Goal: Task Accomplishment & Management: Manage account settings

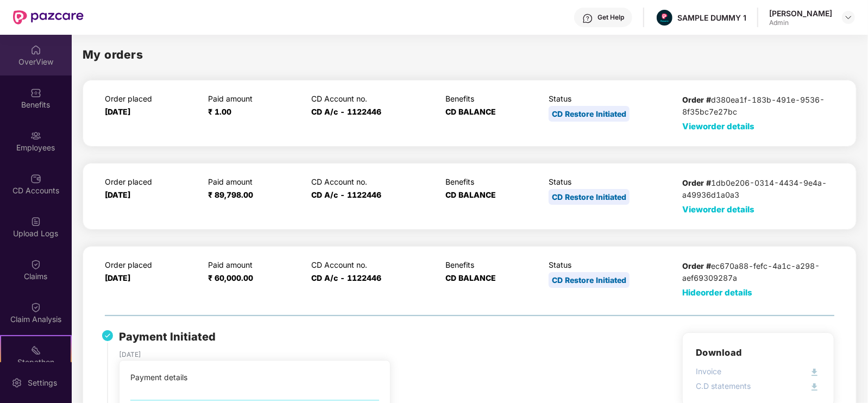
click at [18, 48] on div "OverView" at bounding box center [36, 55] width 72 height 41
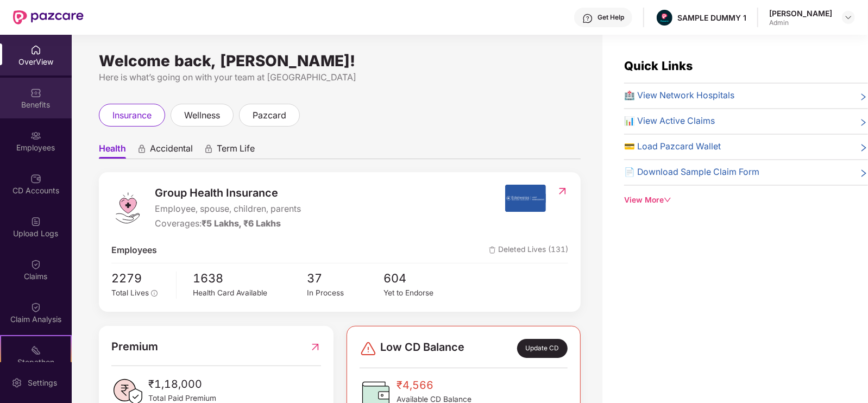
click at [48, 98] on div "Benefits" at bounding box center [36, 98] width 72 height 41
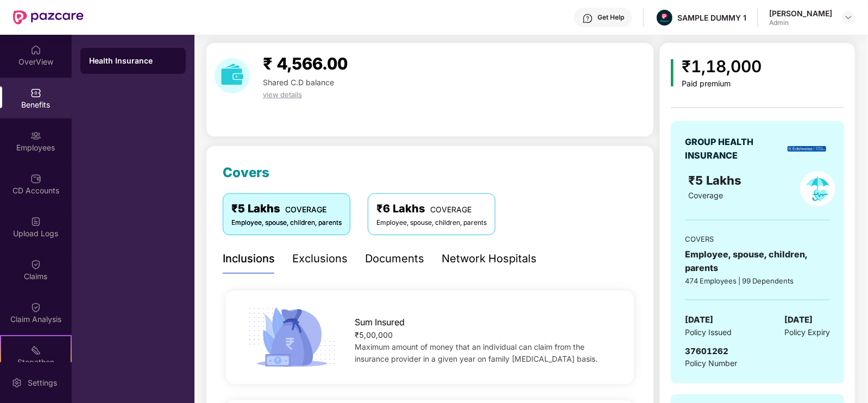
scroll to position [16, 0]
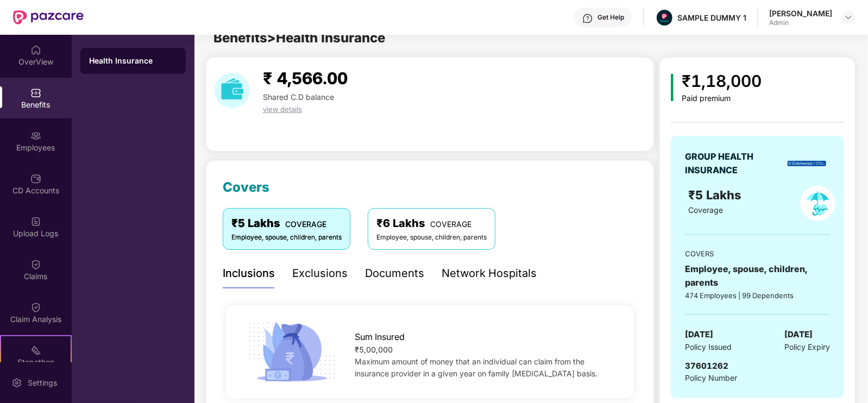
click at [322, 267] on div "Exclusions" at bounding box center [319, 273] width 55 height 17
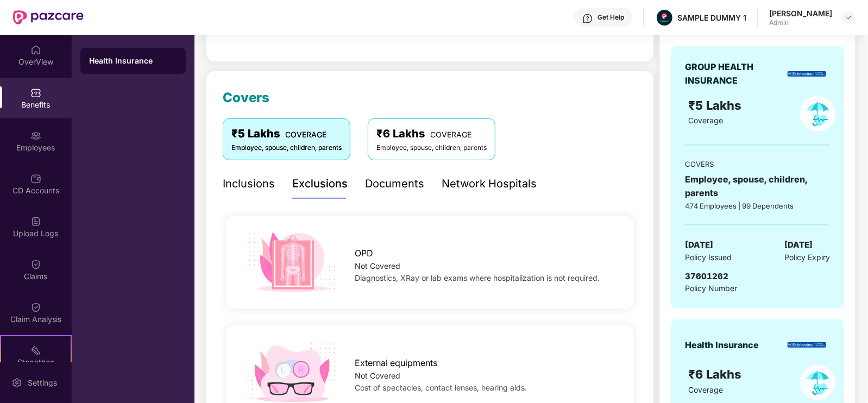
scroll to position [105, 0]
click at [392, 194] on div "Documents" at bounding box center [394, 184] width 59 height 30
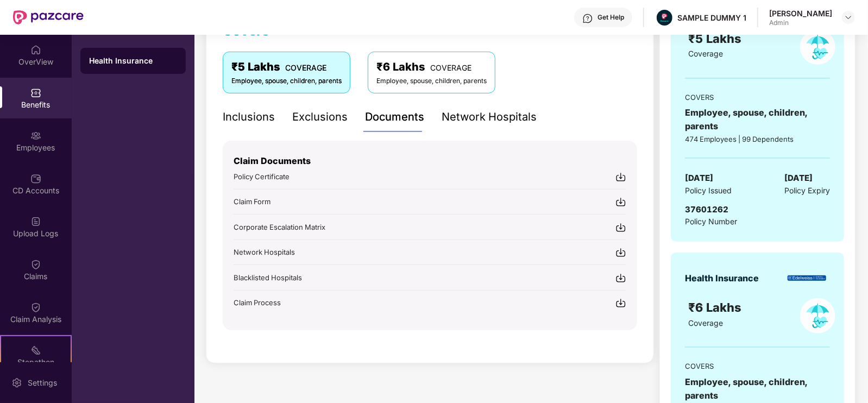
scroll to position [172, 0]
click at [483, 118] on div "Network Hospitals" at bounding box center [489, 117] width 95 height 17
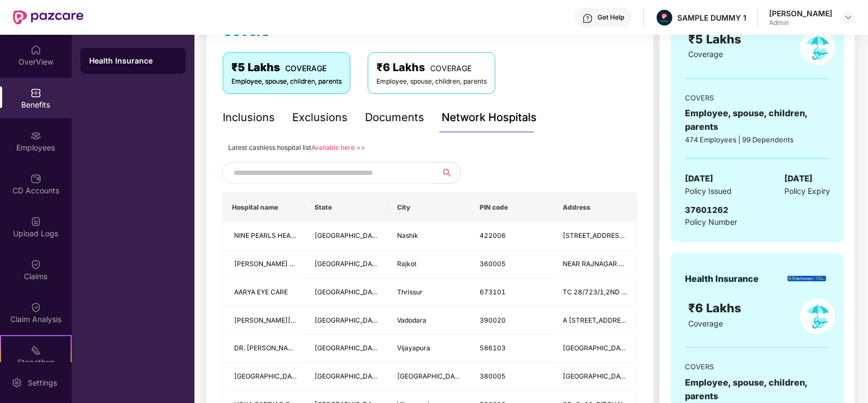
click at [356, 173] on input "text" at bounding box center [327, 173] width 186 height 16
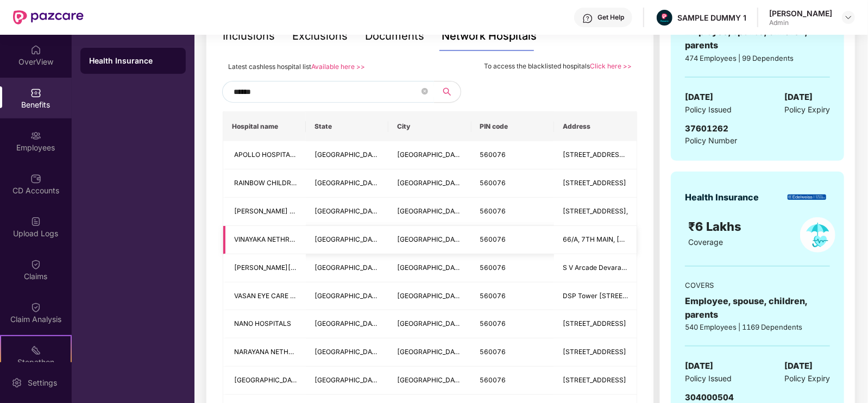
scroll to position [0, 0]
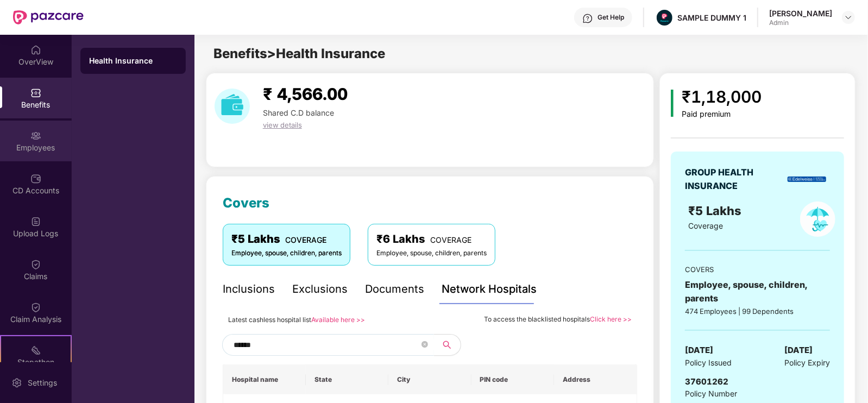
type input "******"
click at [23, 135] on div "Employees" at bounding box center [36, 141] width 72 height 41
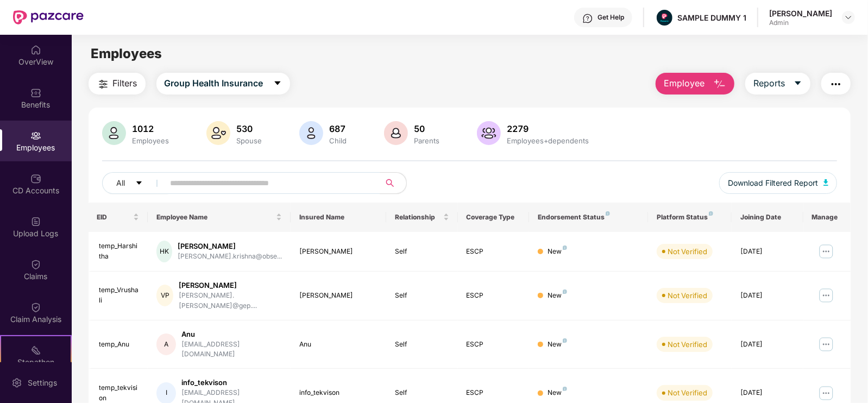
click at [695, 86] on span "Employee" at bounding box center [684, 84] width 41 height 14
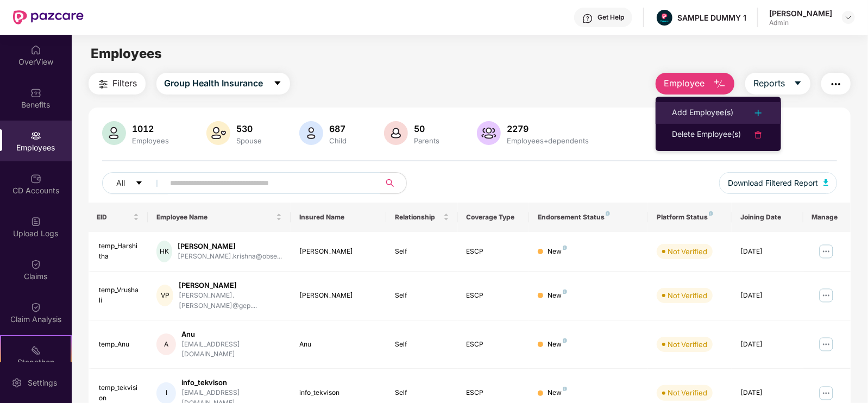
click at [699, 102] on li "Add Employee(s)" at bounding box center [719, 113] width 126 height 22
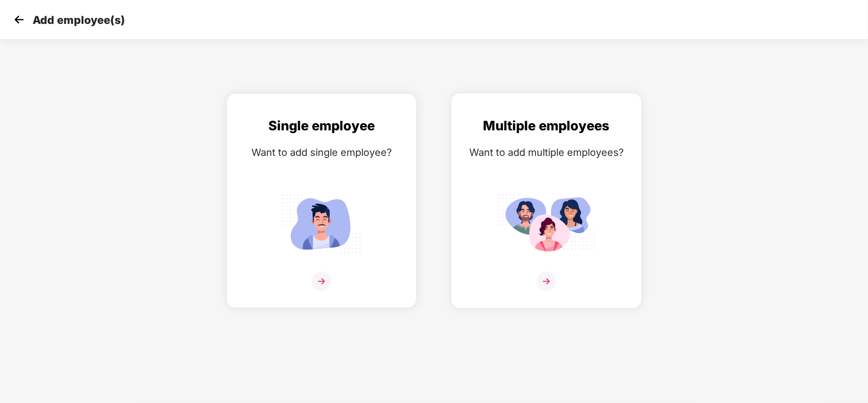
click at [565, 234] on img at bounding box center [547, 224] width 98 height 68
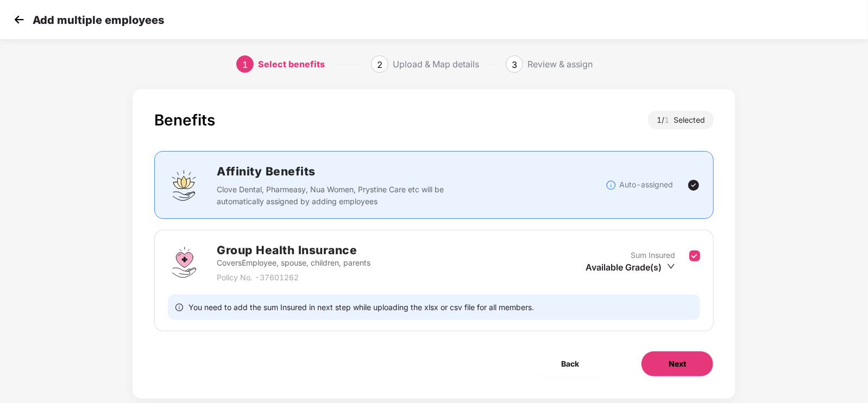
click at [666, 354] on button "Next" at bounding box center [677, 364] width 73 height 26
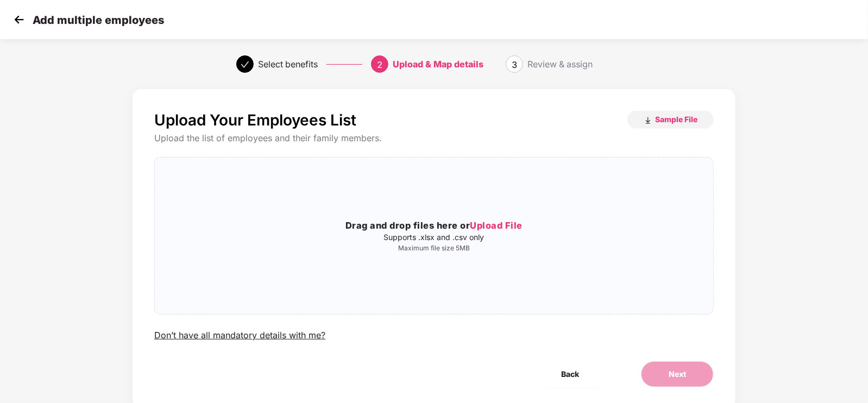
click at [22, 17] on img at bounding box center [19, 19] width 16 height 16
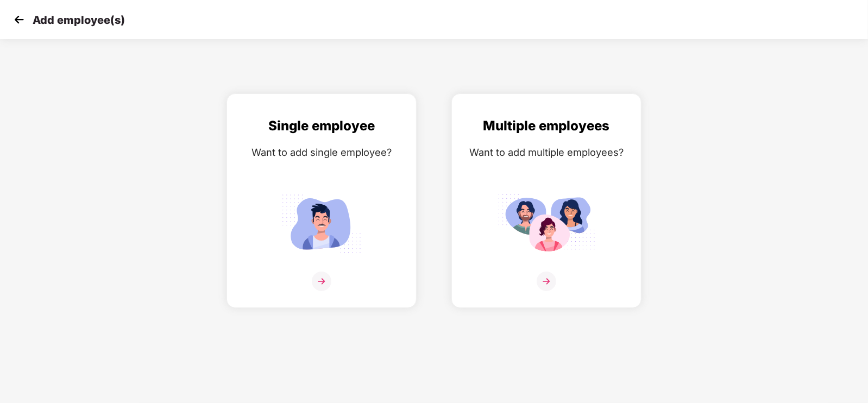
click at [22, 17] on img at bounding box center [19, 19] width 16 height 16
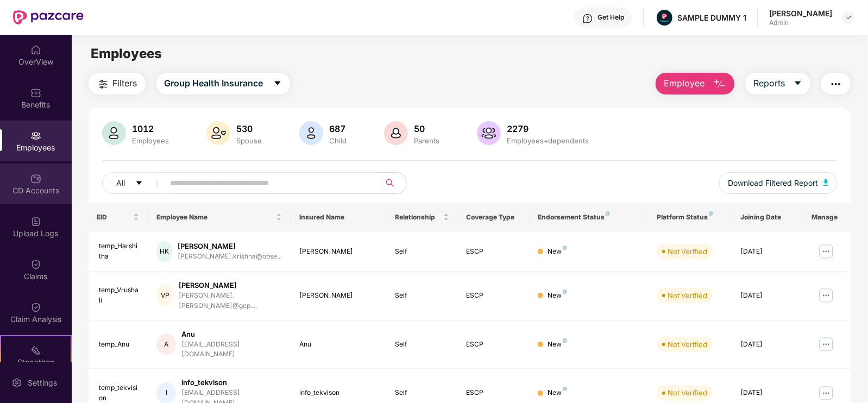
click at [36, 182] on img at bounding box center [35, 178] width 11 height 11
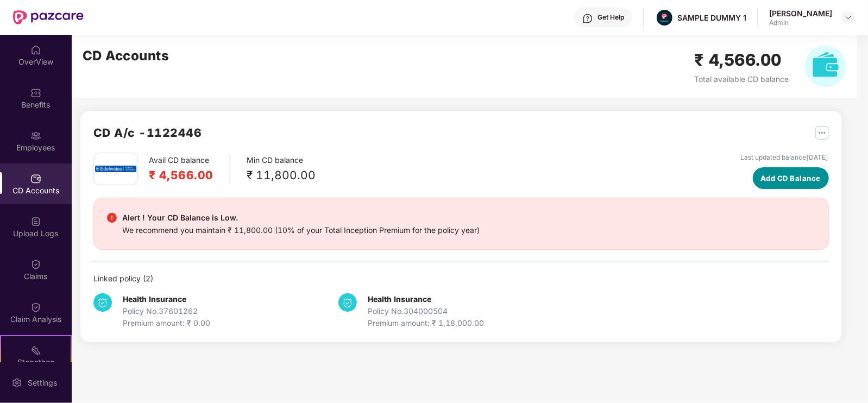
click at [761, 182] on span "Add CD Balance" at bounding box center [791, 178] width 60 height 11
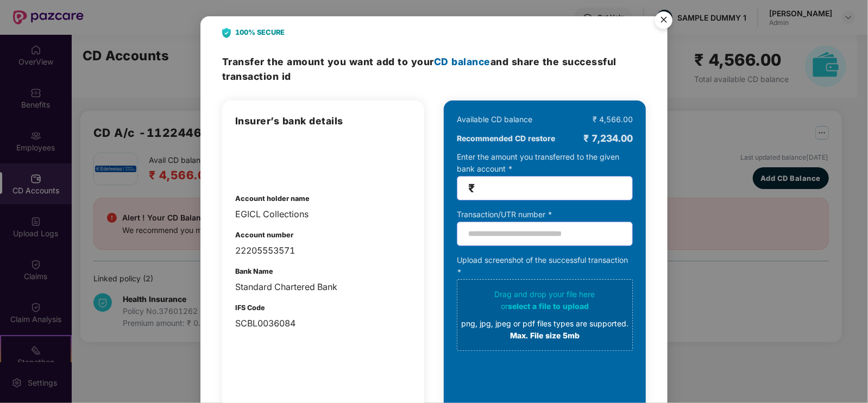
click at [670, 15] on img "Close" at bounding box center [664, 22] width 30 height 30
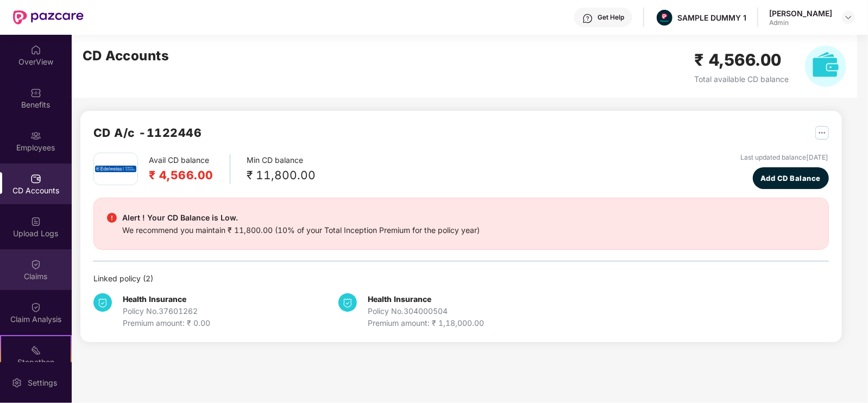
click at [61, 267] on div "Claims" at bounding box center [36, 269] width 72 height 41
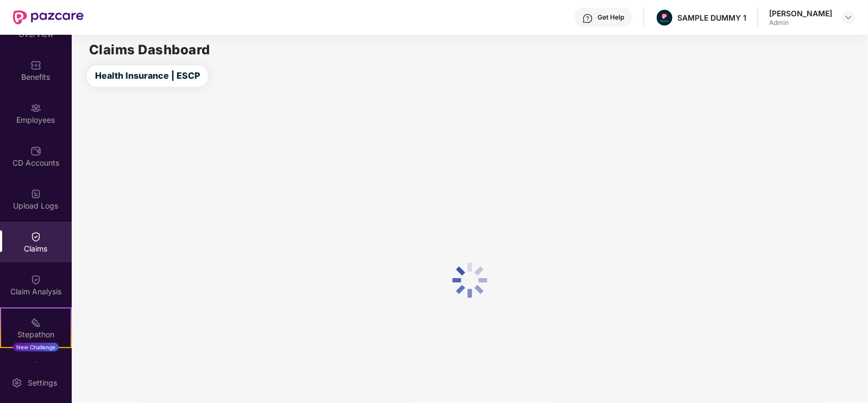
scroll to position [28, 0]
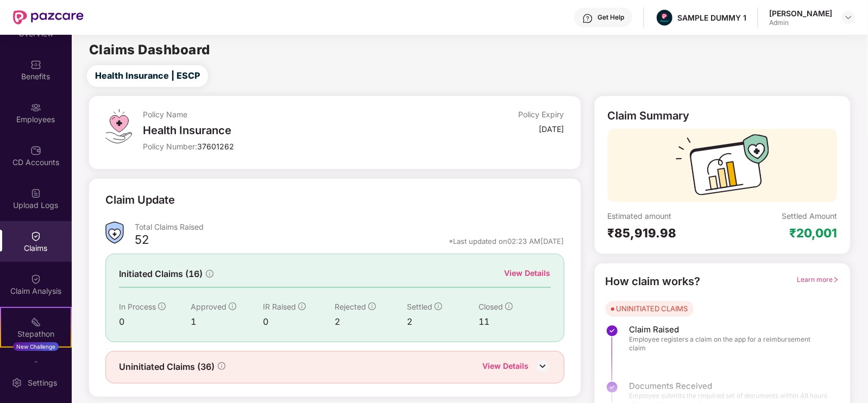
click at [525, 272] on div "View Details" at bounding box center [528, 273] width 46 height 12
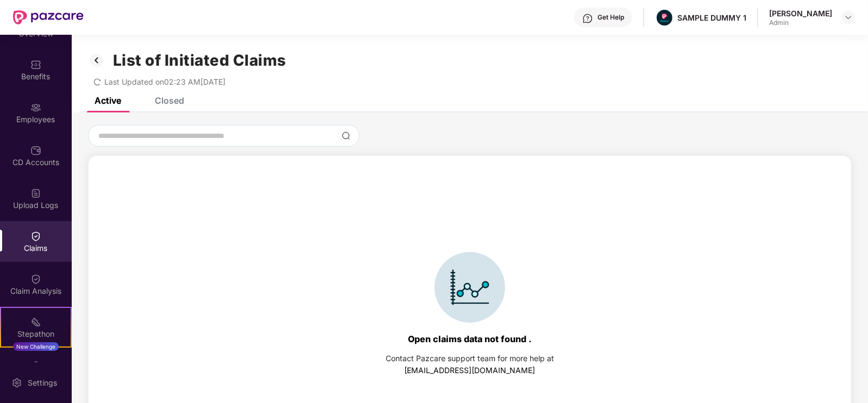
click at [172, 99] on div "Closed" at bounding box center [169, 100] width 29 height 11
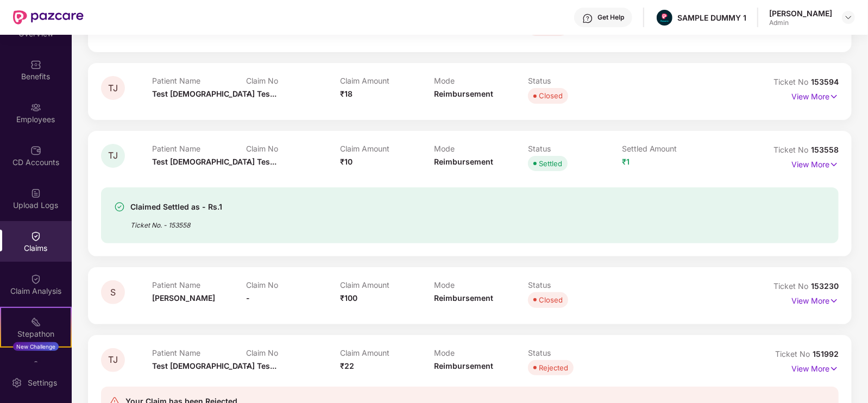
scroll to position [163, 0]
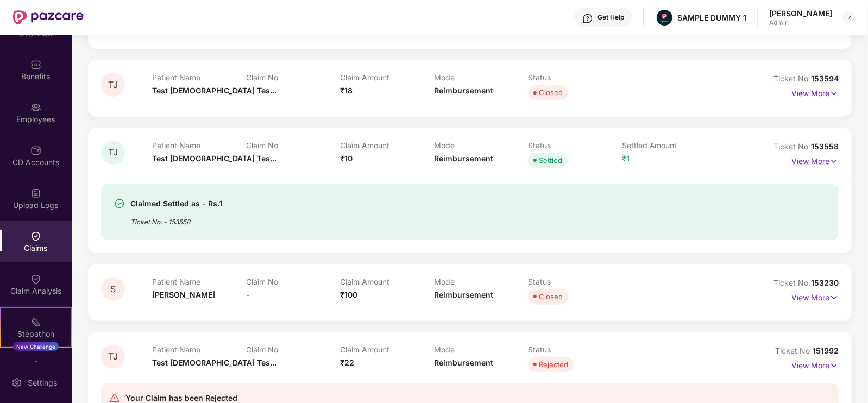
click at [817, 165] on p "View More" at bounding box center [815, 160] width 47 height 15
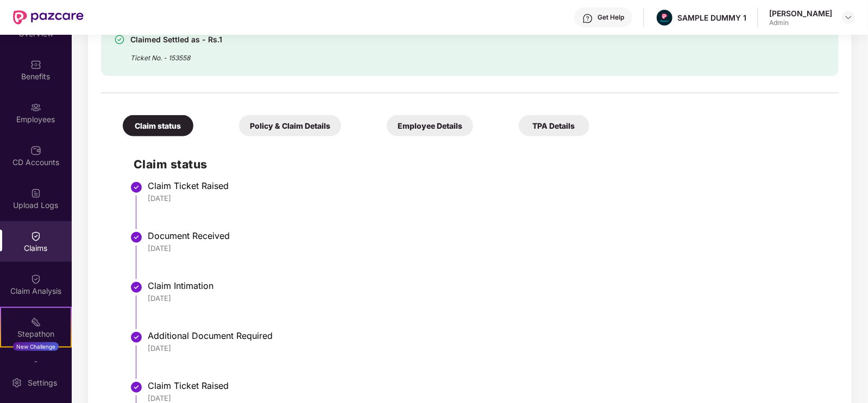
scroll to position [362, 0]
click at [293, 120] on div "Policy & Claim Details" at bounding box center [290, 125] width 102 height 21
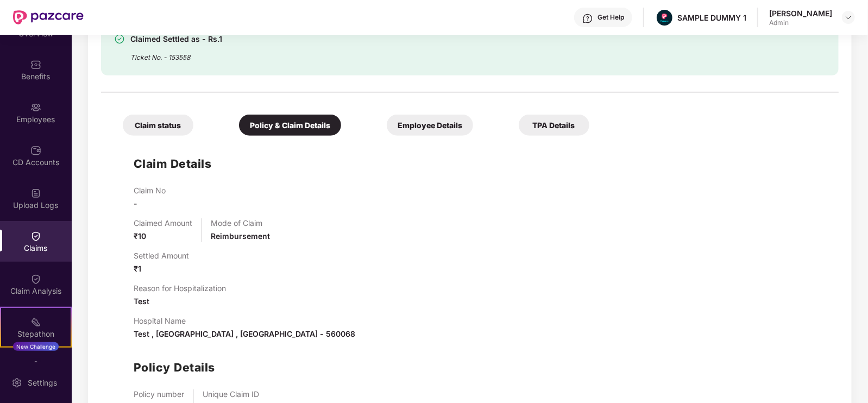
click at [387, 126] on div "Employee Details" at bounding box center [430, 125] width 86 height 21
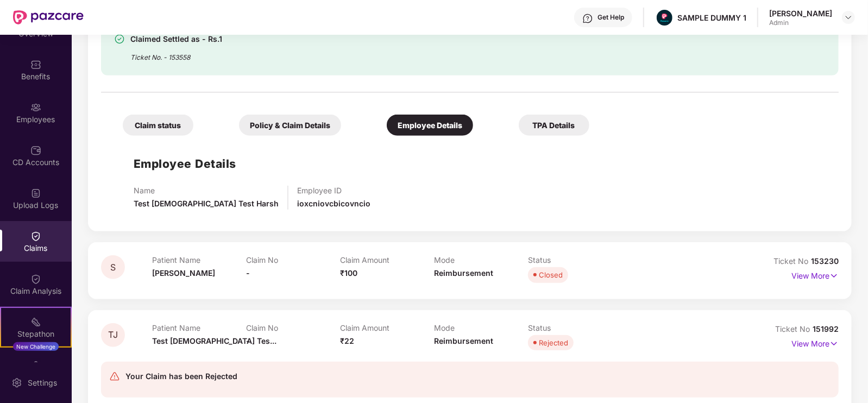
click at [519, 124] on div "TPA Details" at bounding box center [554, 125] width 71 height 21
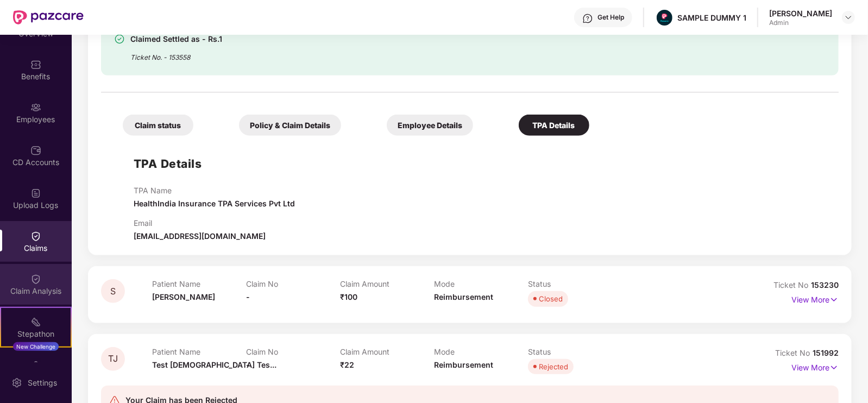
click at [30, 289] on div "Claim Analysis" at bounding box center [36, 291] width 72 height 11
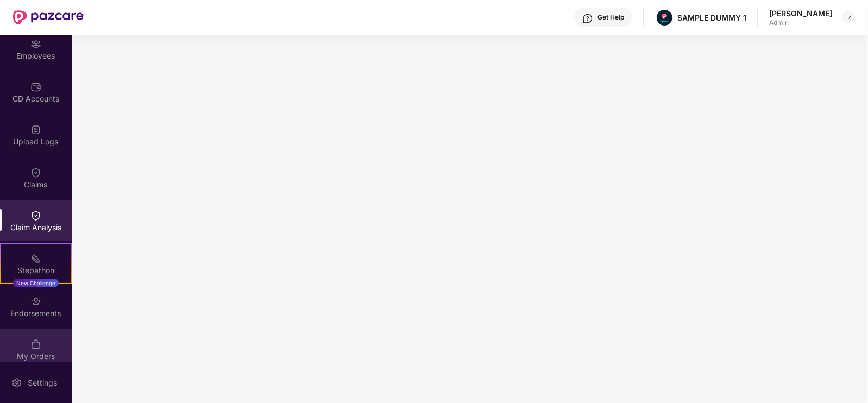
scroll to position [145, 0]
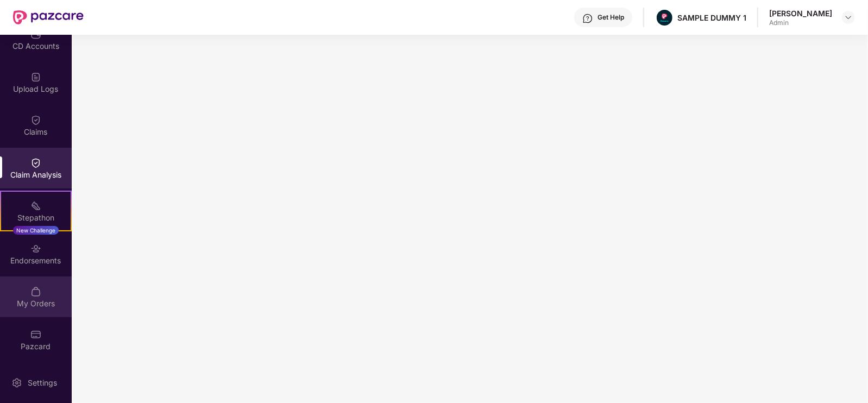
click at [46, 295] on div "My Orders" at bounding box center [36, 297] width 72 height 41
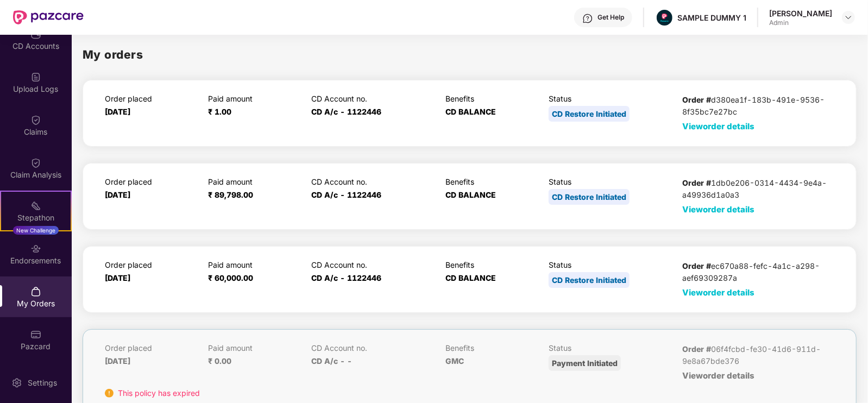
click at [723, 291] on span "View order details" at bounding box center [719, 292] width 72 height 10
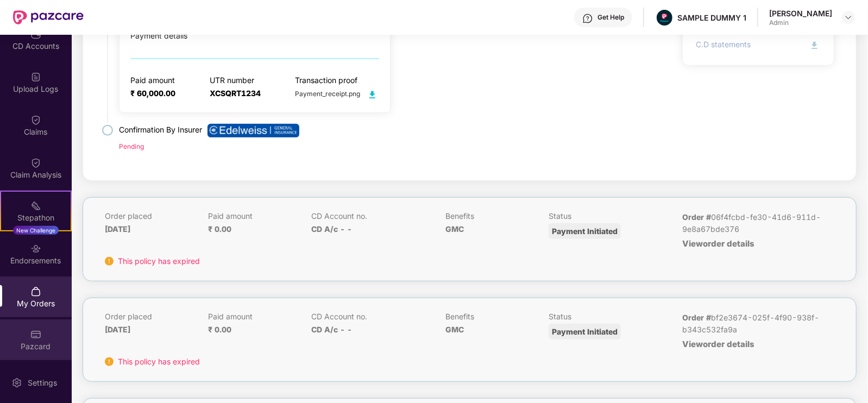
scroll to position [351, 0]
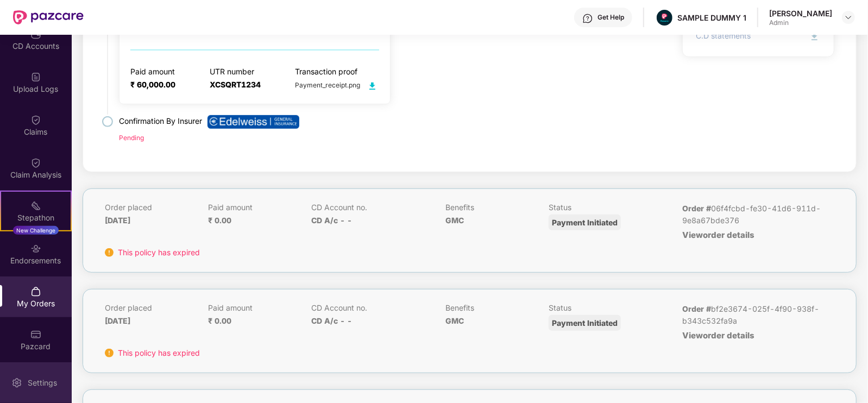
click at [46, 398] on div "Settings" at bounding box center [36, 382] width 72 height 41
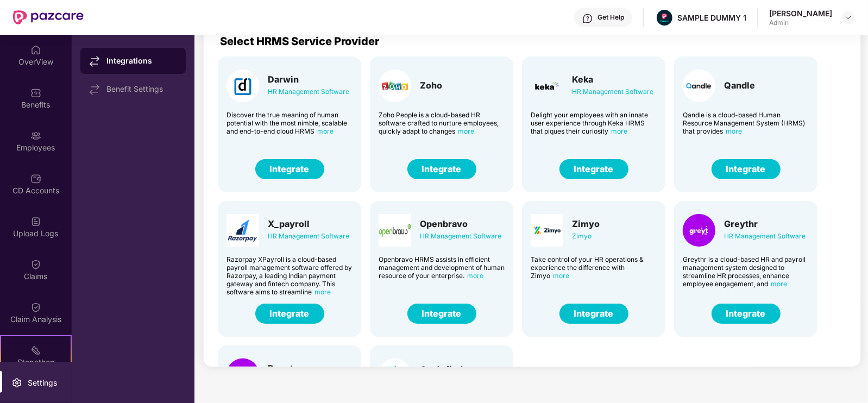
click at [624, 21] on div "Get Help" at bounding box center [611, 17] width 27 height 9
